Goal: Task Accomplishment & Management: Complete application form

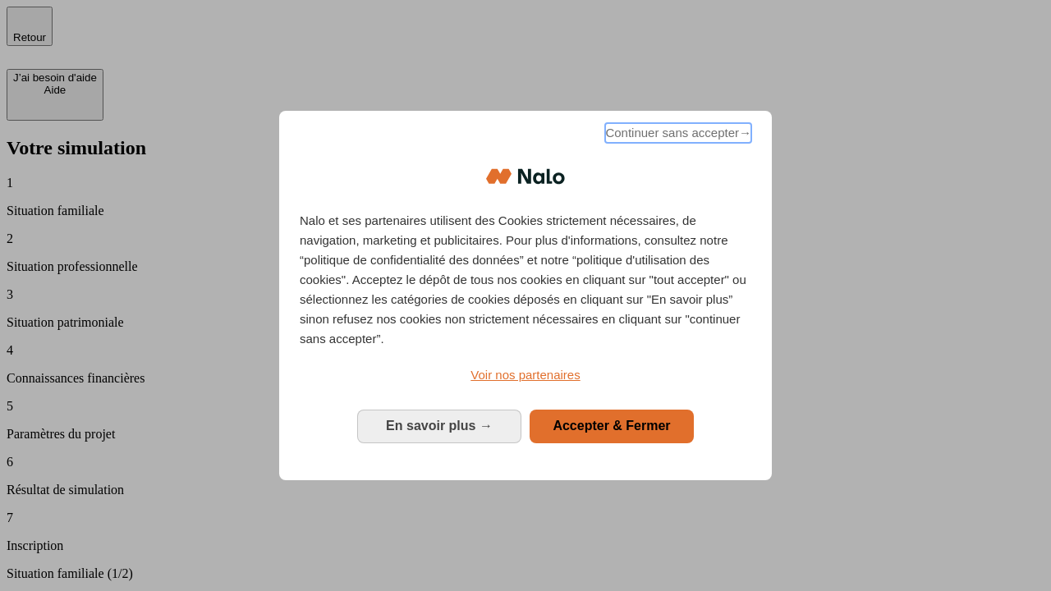
click at [677, 136] on span "Continuer sans accepter →" at bounding box center [678, 133] width 146 height 20
